Goal: Find specific page/section: Find specific page/section

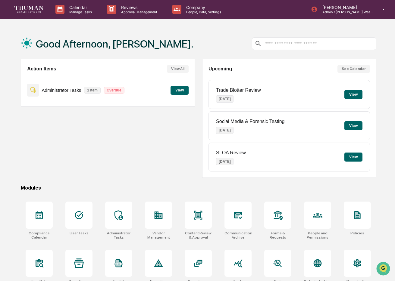
click at [182, 89] on button "View" at bounding box center [179, 90] width 18 height 9
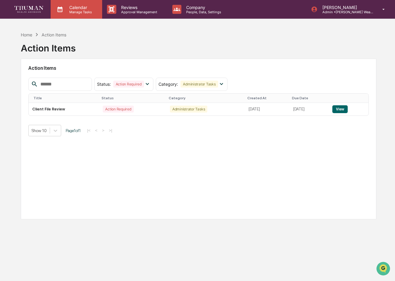
click at [71, 15] on div "Calendar Manage Tasks" at bounding box center [76, 9] width 51 height 19
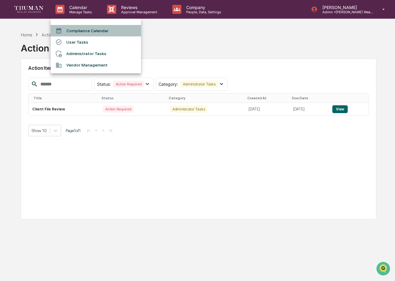
drag, startPoint x: 81, startPoint y: 32, endPoint x: 81, endPoint y: 45, distance: 12.3
click at [81, 45] on ul "Compliance Calendar User Tasks Administrator Tasks Vendor Management" at bounding box center [96, 46] width 90 height 55
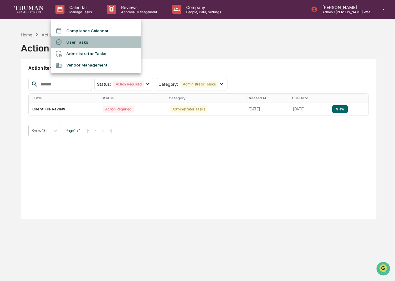
click at [81, 45] on li "User Tasks" at bounding box center [96, 41] width 90 height 11
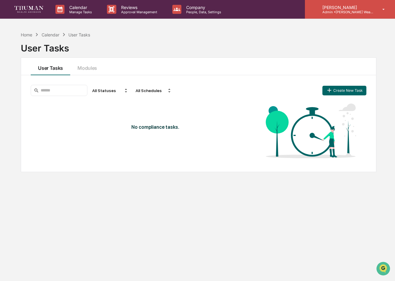
click at [340, 11] on p "Admin • [PERSON_NAME] Wealth" at bounding box center [345, 12] width 56 height 4
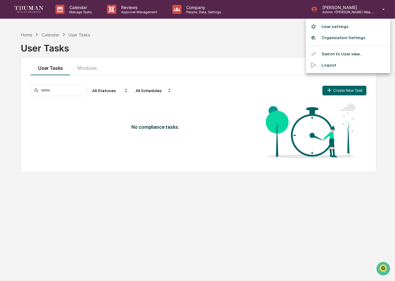
click at [90, 9] on div at bounding box center [197, 140] width 395 height 281
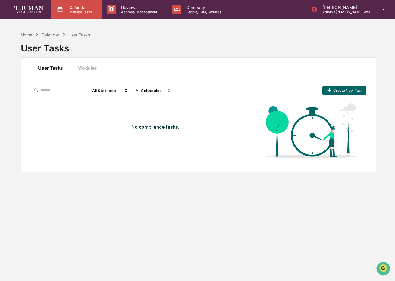
click at [76, 9] on p "Calendar" at bounding box center [79, 7] width 30 height 5
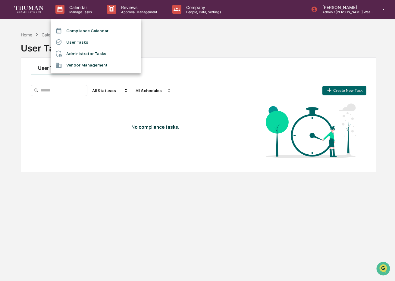
click at [131, 9] on div at bounding box center [197, 140] width 395 height 281
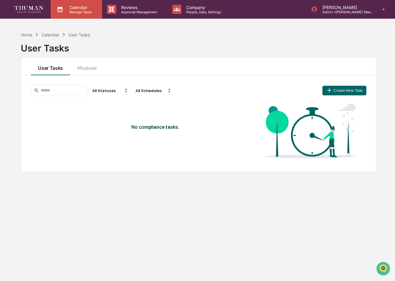
click at [82, 8] on p "Calendar" at bounding box center [79, 7] width 30 height 5
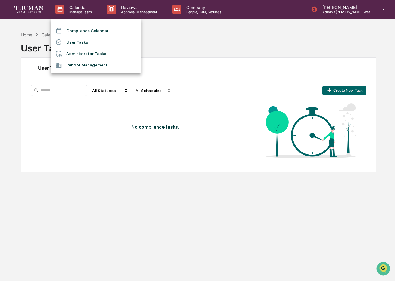
click at [71, 54] on li "Administrator Tasks" at bounding box center [96, 53] width 90 height 11
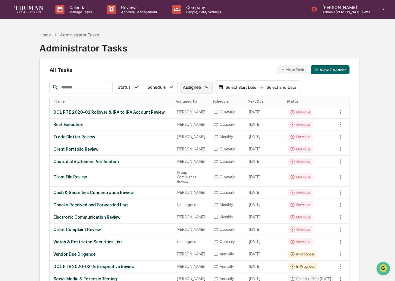
click at [193, 85] on span "Assignee" at bounding box center [192, 87] width 18 height 5
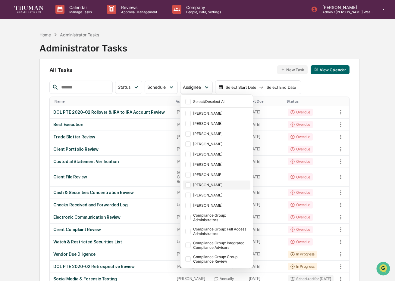
click at [190, 185] on div at bounding box center [187, 184] width 5 height 5
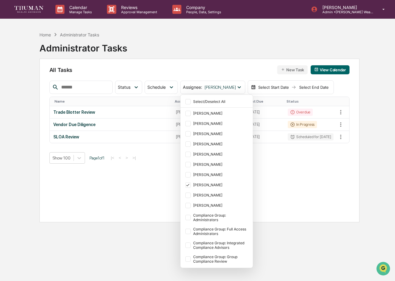
click at [212, 66] on div "All Tasks New Task View Calendar" at bounding box center [199, 69] width 300 height 9
